Goal: Find contact information: Find contact information

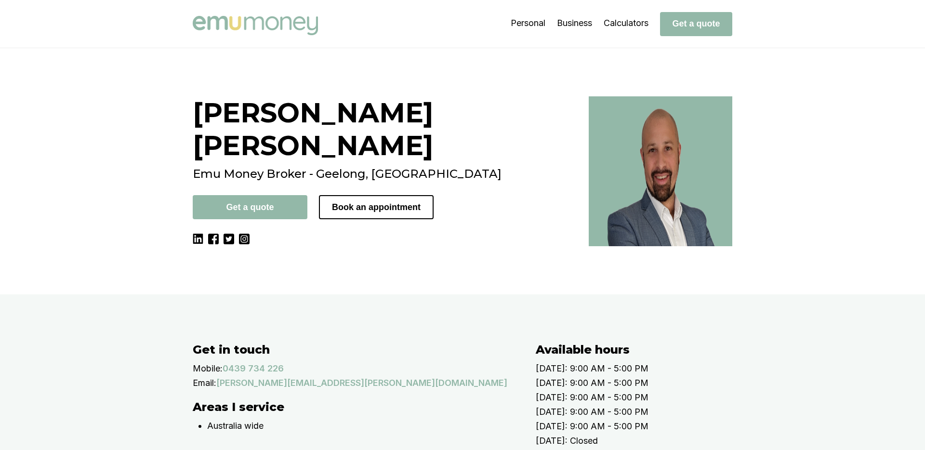
click at [268, 26] on img at bounding box center [255, 25] width 125 height 19
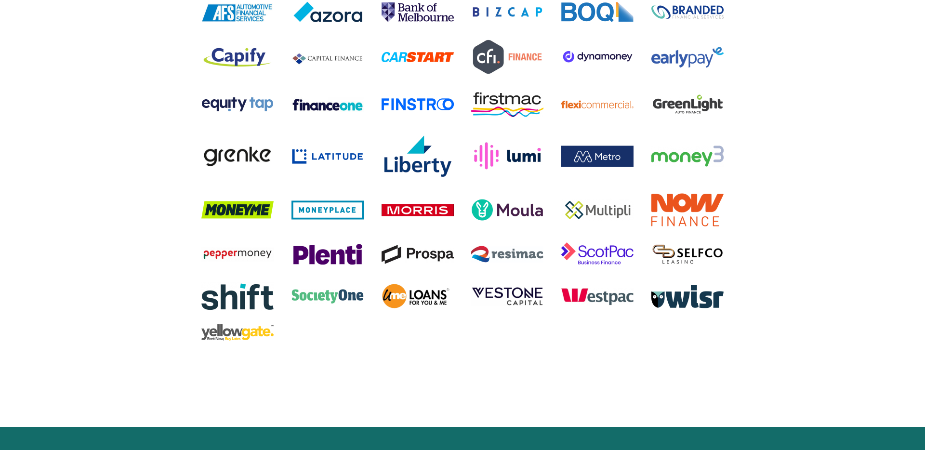
scroll to position [1530, 0]
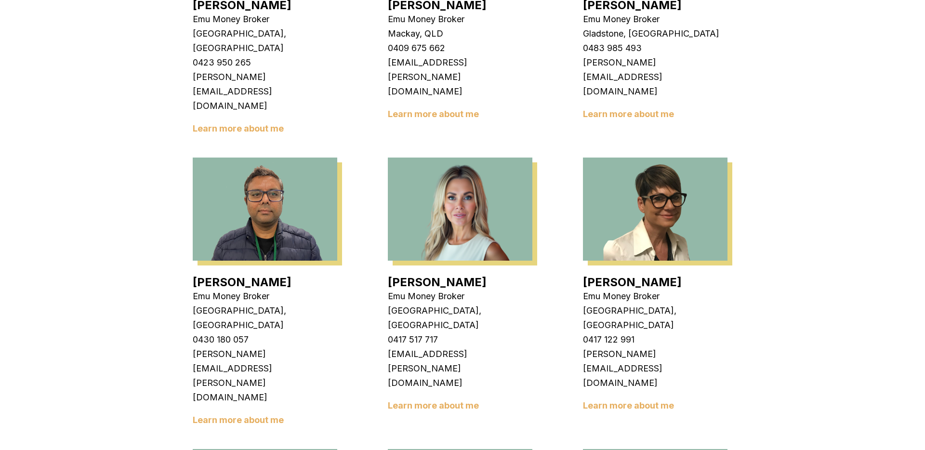
scroll to position [1061, 0]
